Goal: Task Accomplishment & Management: Use online tool/utility

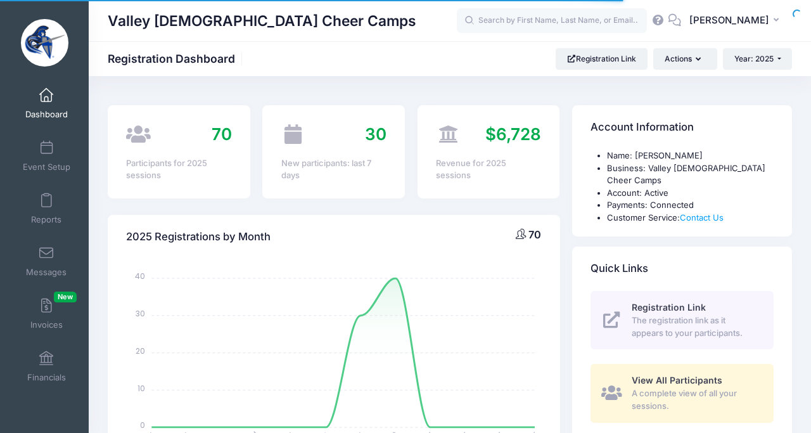
select select
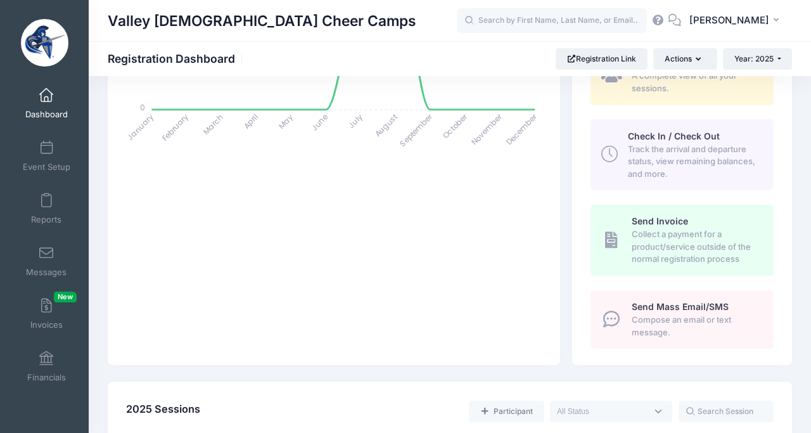
scroll to position [299, 0]
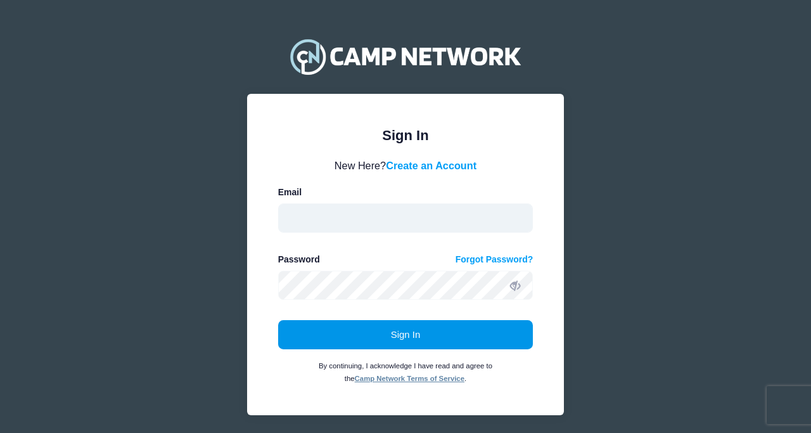
type input "[EMAIL_ADDRESS][DOMAIN_NAME]"
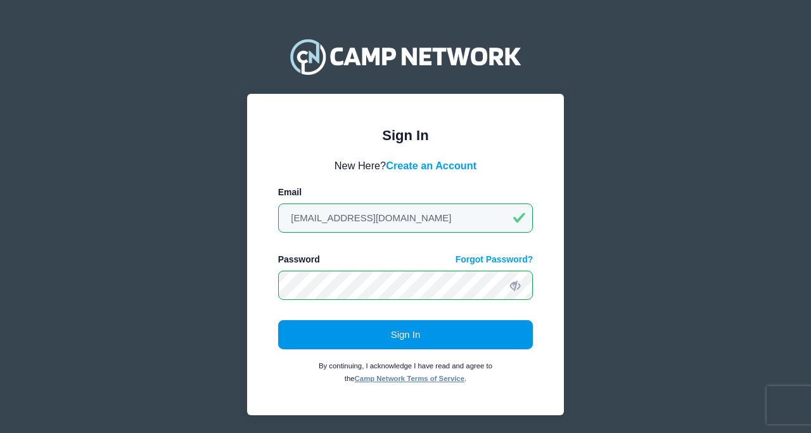
click at [397, 330] on button "Sign In" at bounding box center [405, 334] width 255 height 29
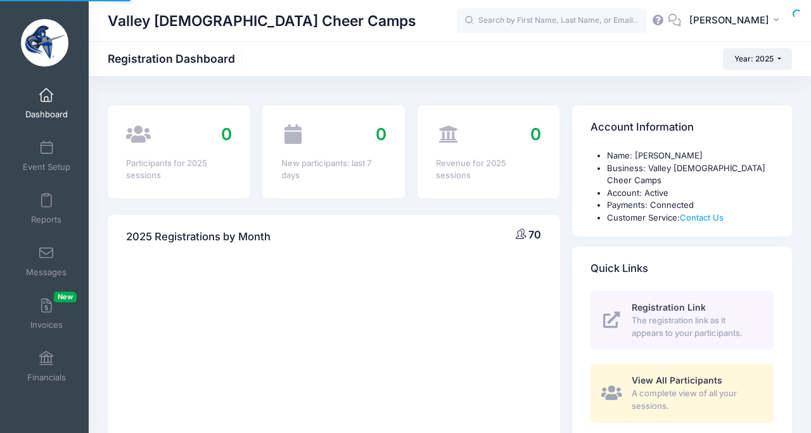
select select
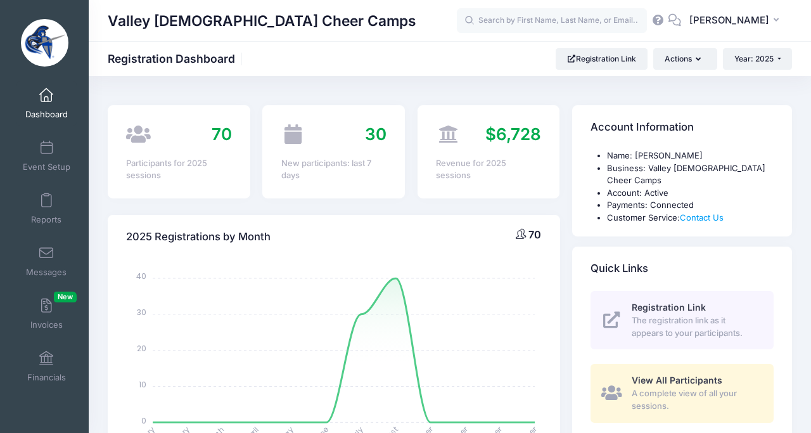
scroll to position [10, 0]
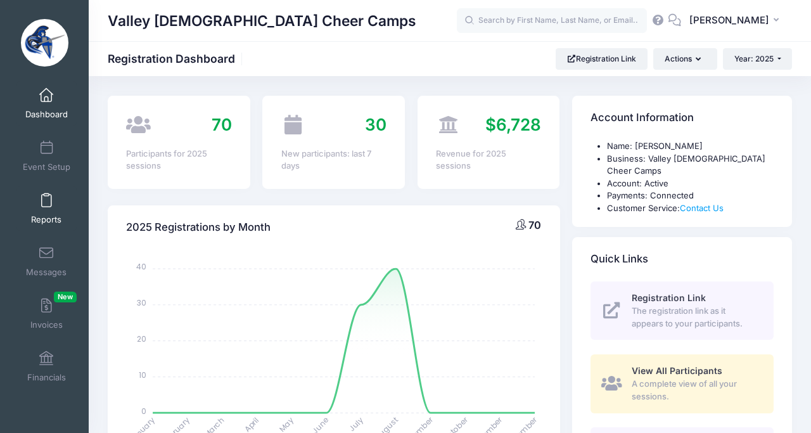
click at [45, 217] on span "Reports" at bounding box center [46, 219] width 30 height 11
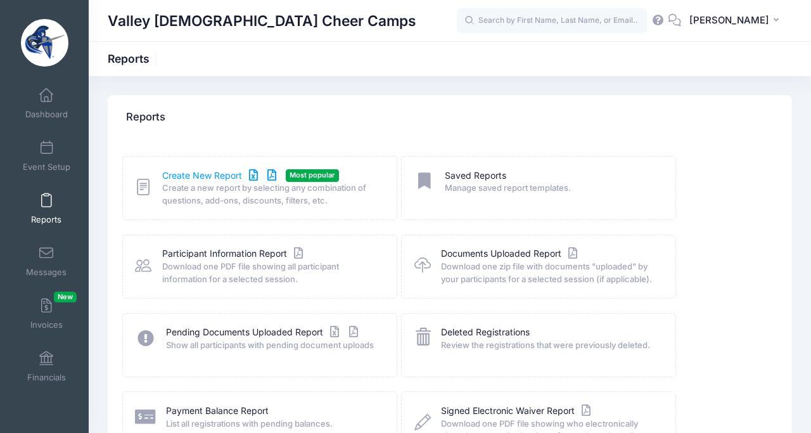
click at [257, 177] on icon at bounding box center [253, 175] width 15 height 9
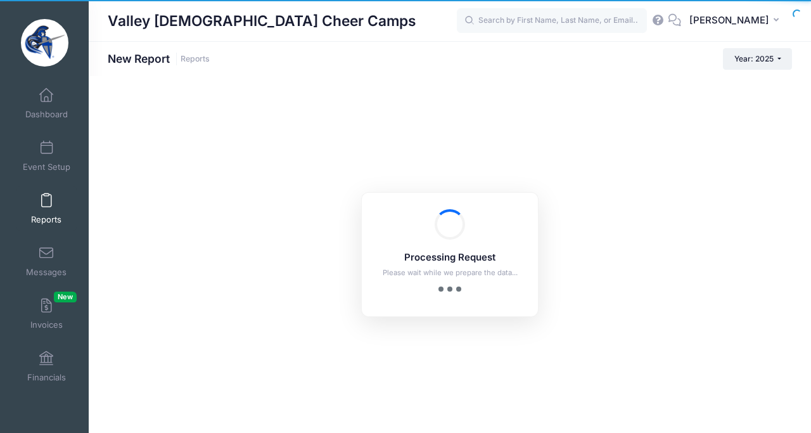
checkbox input "true"
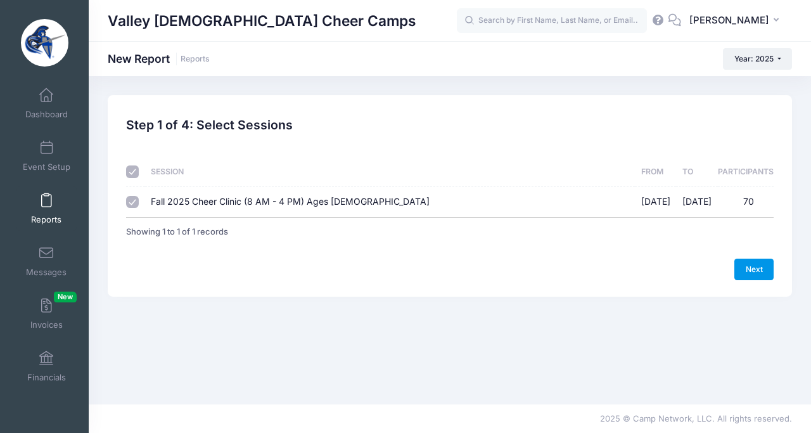
click at [765, 273] on link "Next" at bounding box center [754, 270] width 39 height 22
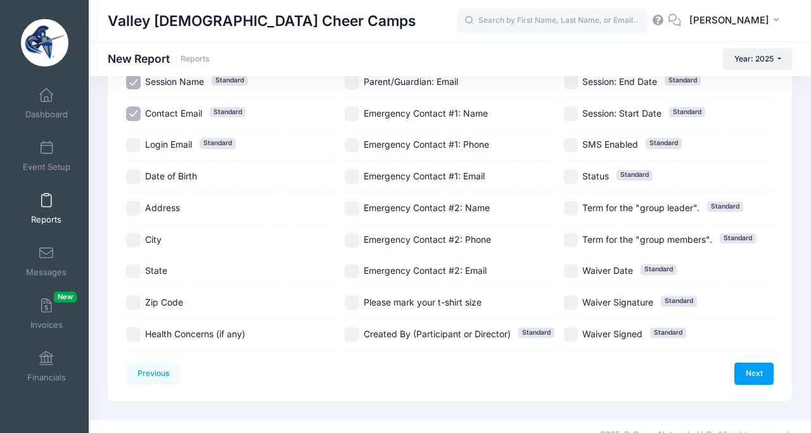
scroll to position [215, 0]
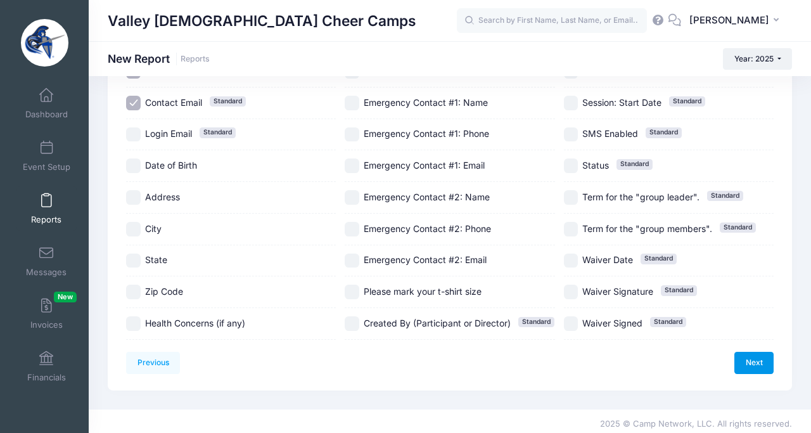
click at [749, 361] on link "Next" at bounding box center [754, 363] width 39 height 22
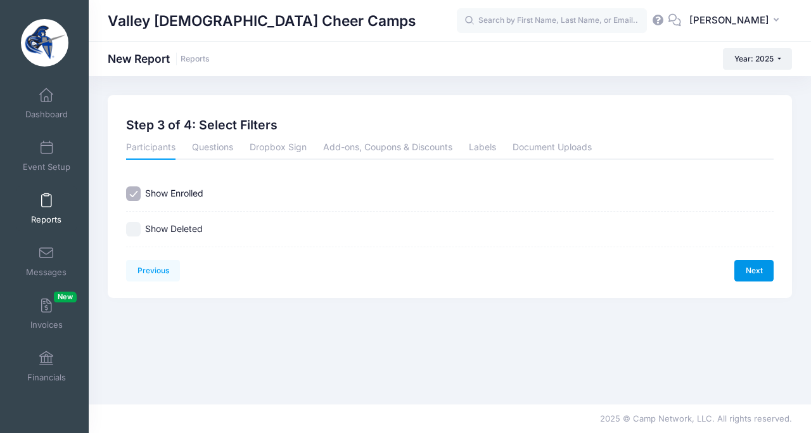
scroll to position [0, 0]
click at [748, 269] on link "Next" at bounding box center [754, 271] width 39 height 22
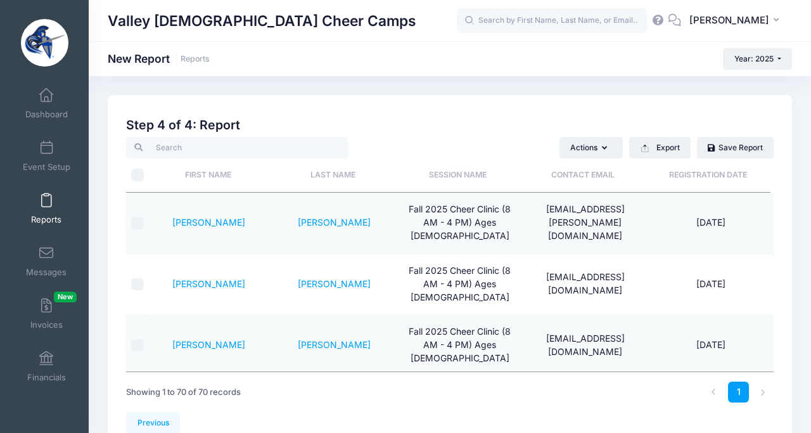
click at [733, 178] on th "Registration Date" at bounding box center [708, 175] width 125 height 34
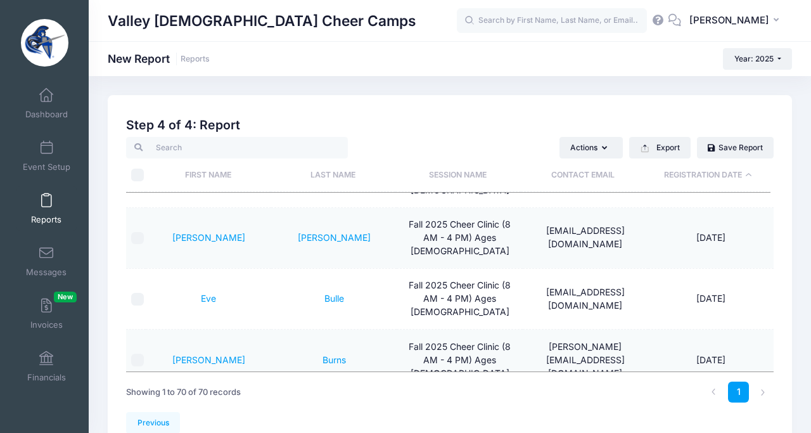
scroll to position [2344, 0]
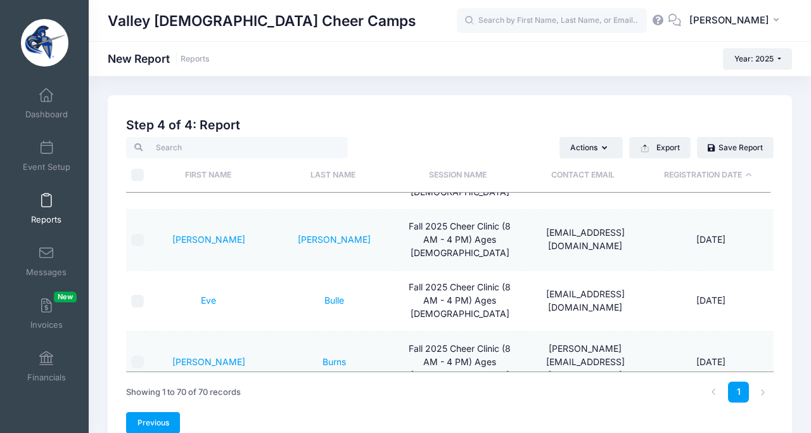
click at [146, 432] on link "Previous" at bounding box center [153, 423] width 54 height 22
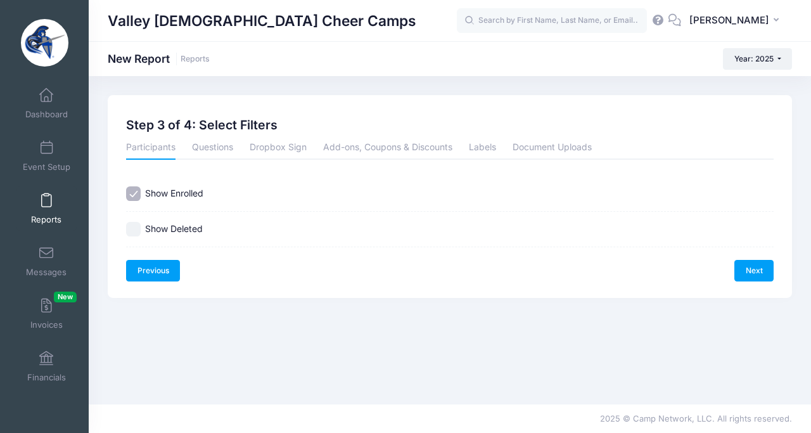
click at [148, 275] on link "Previous" at bounding box center [153, 271] width 54 height 22
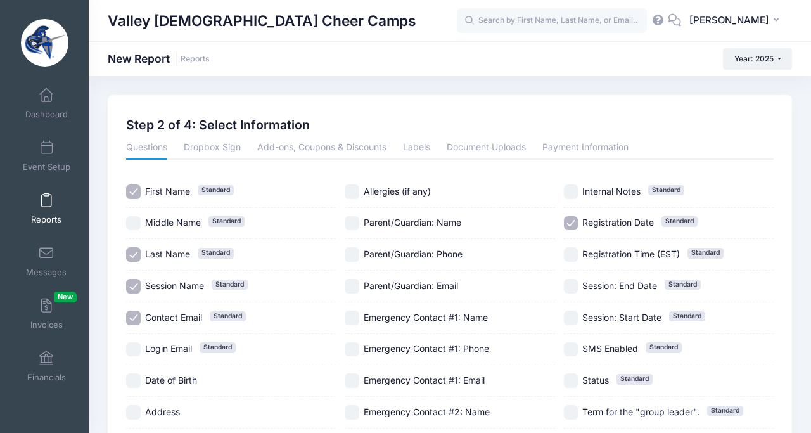
click at [135, 285] on input "Session Name Standard" at bounding box center [133, 286] width 15 height 15
checkbox input "false"
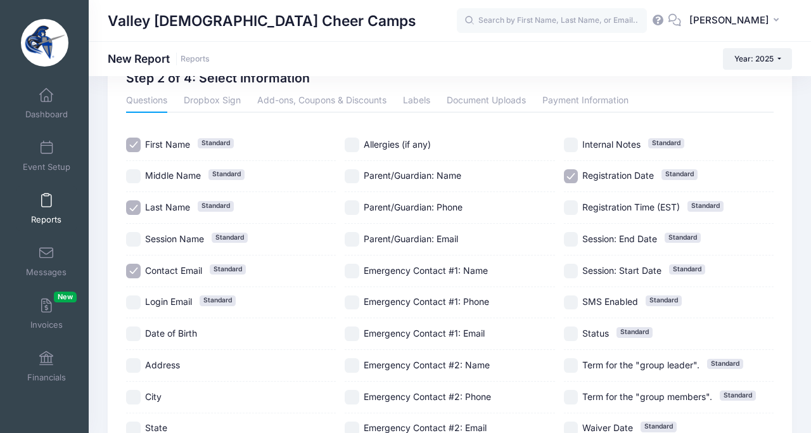
scroll to position [48, 0]
click at [138, 334] on input "Date of Birth" at bounding box center [133, 333] width 15 height 15
checkbox input "true"
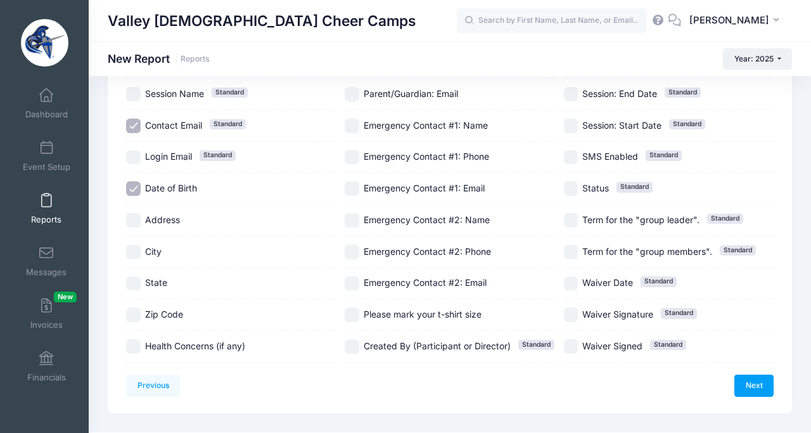
scroll to position [220, 0]
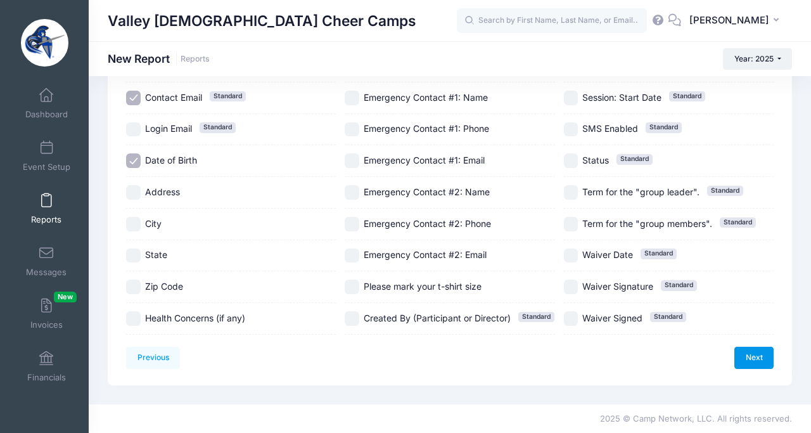
click at [748, 360] on link "Next" at bounding box center [754, 358] width 39 height 22
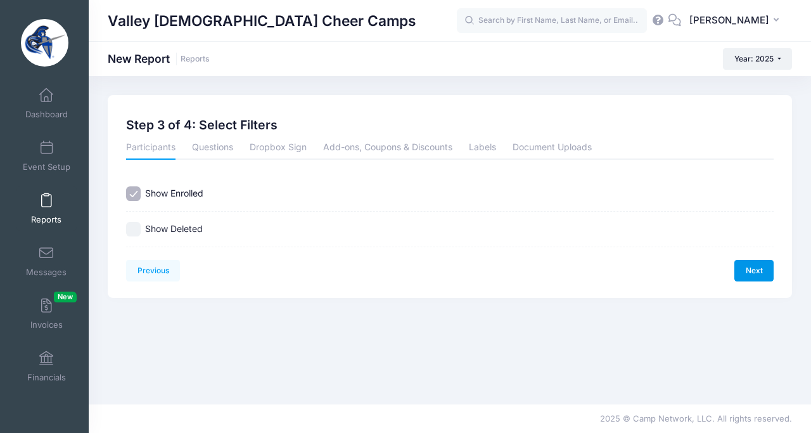
click at [759, 263] on link "Next" at bounding box center [754, 271] width 39 height 22
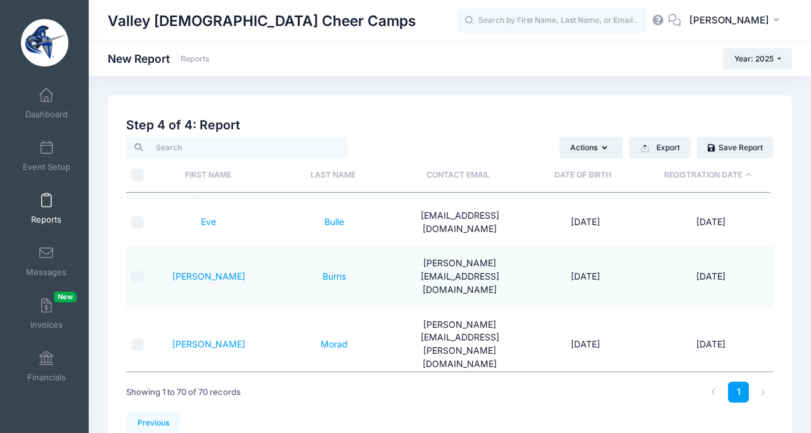
scroll to position [2013, 0]
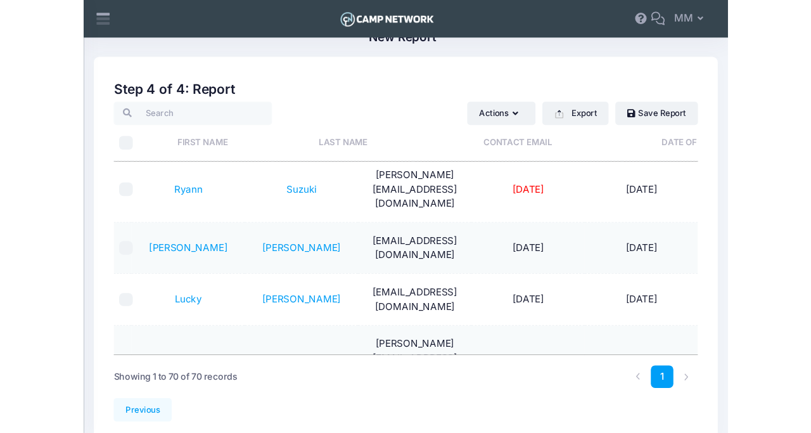
scroll to position [2437, 0]
